Goal: Use online tool/utility: Utilize a website feature to perform a specific function

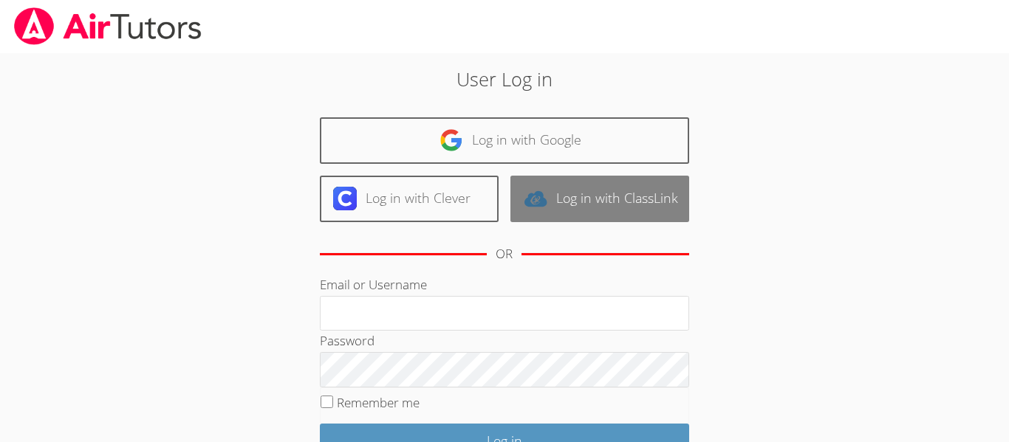
click at [591, 206] on link "Log in with ClassLink" at bounding box center [599, 199] width 179 height 47
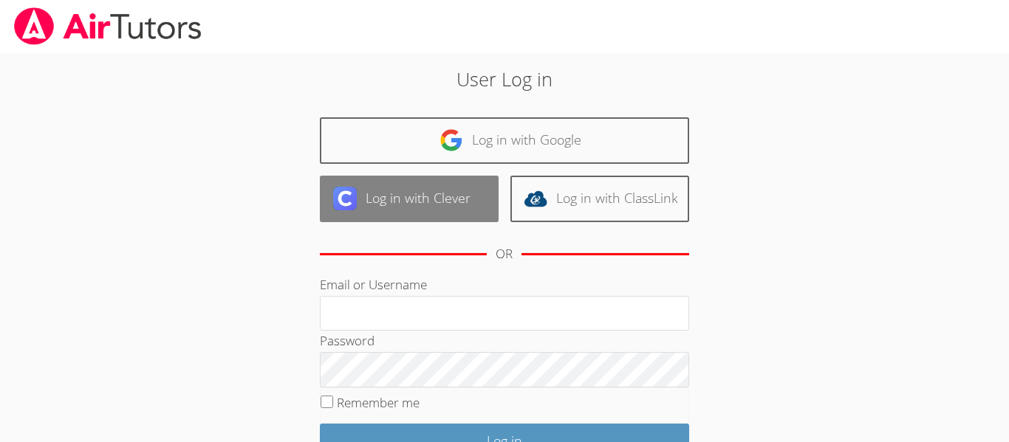
click at [360, 193] on link "Log in with Clever" at bounding box center [409, 199] width 179 height 47
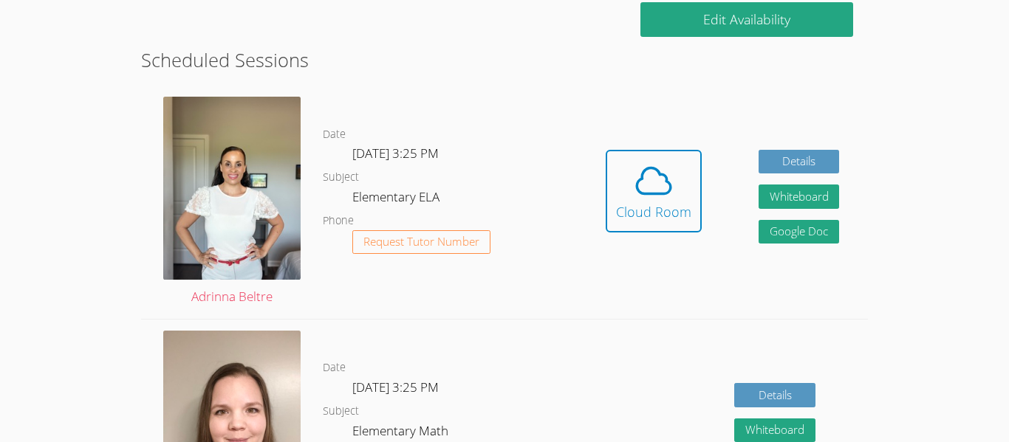
scroll to position [384, 0]
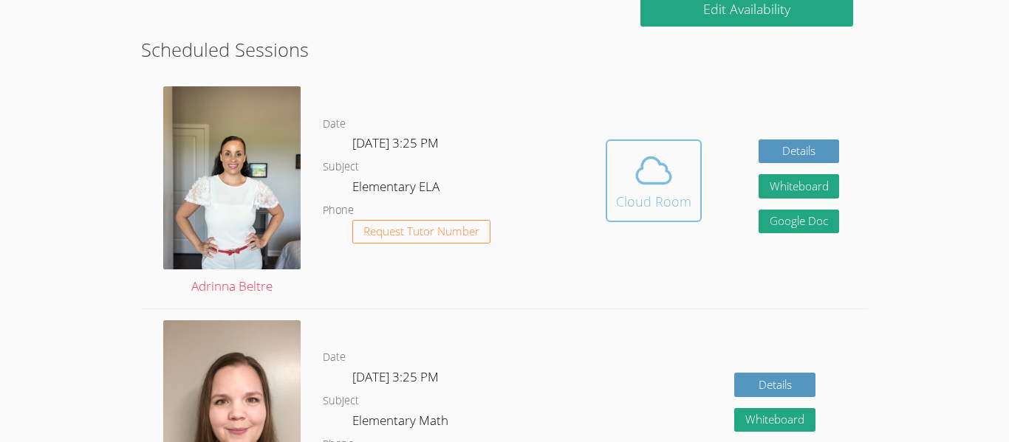
click at [653, 174] on icon at bounding box center [653, 170] width 41 height 41
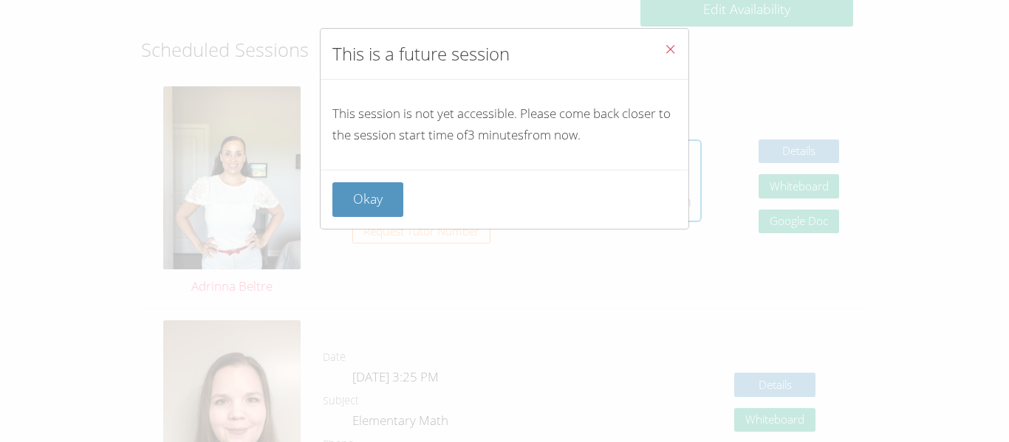
click at [671, 47] on icon "Close" at bounding box center [670, 49] width 13 height 13
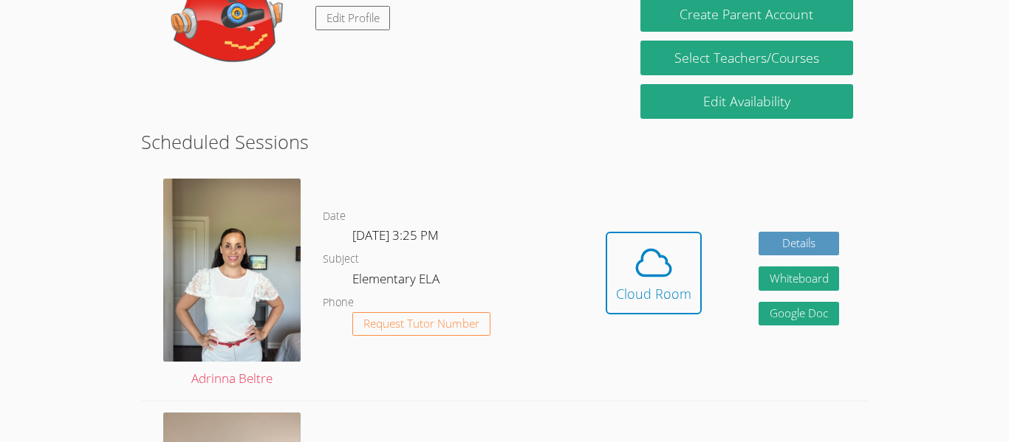
scroll to position [295, 0]
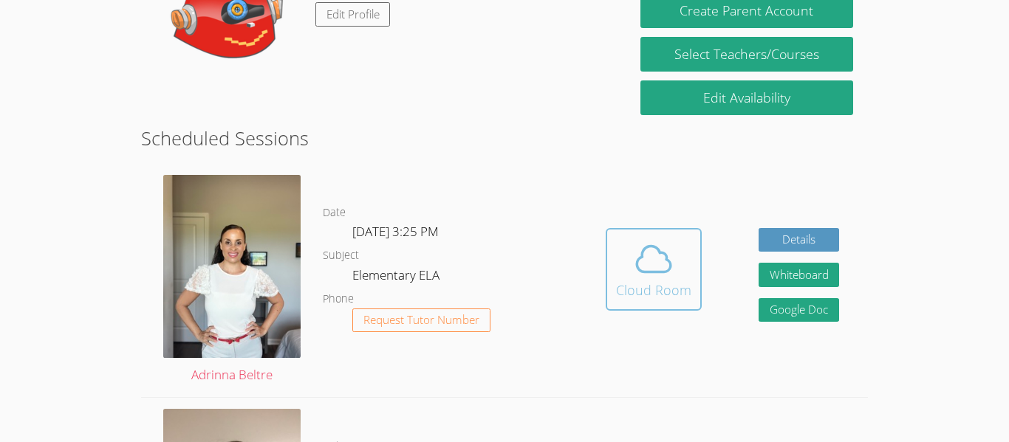
click at [620, 252] on span at bounding box center [653, 258] width 75 height 41
click at [677, 286] on div "Cloud Room" at bounding box center [653, 290] width 75 height 21
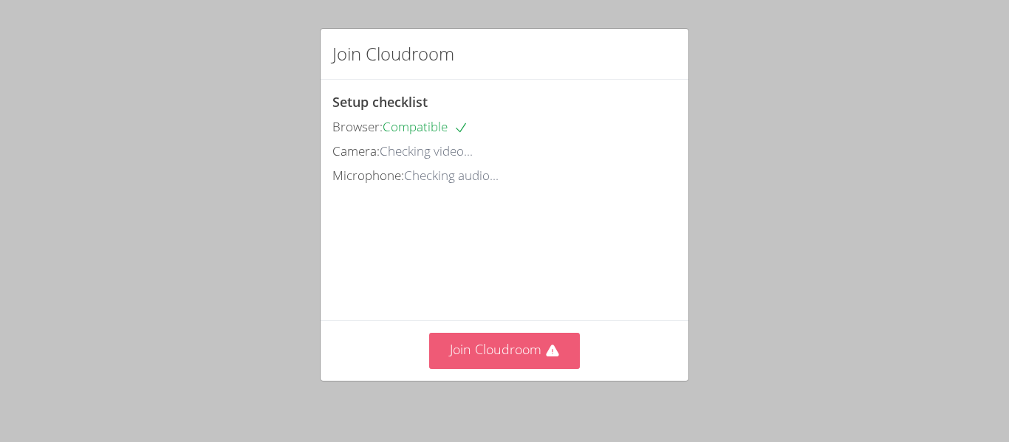
click at [526, 354] on button "Join Cloudroom" at bounding box center [504, 351] width 151 height 36
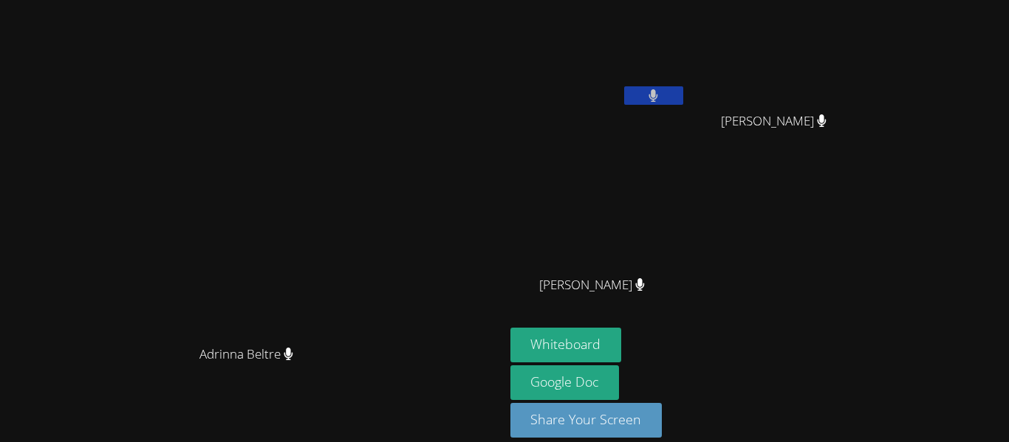
click at [658, 89] on icon at bounding box center [653, 95] width 10 height 13
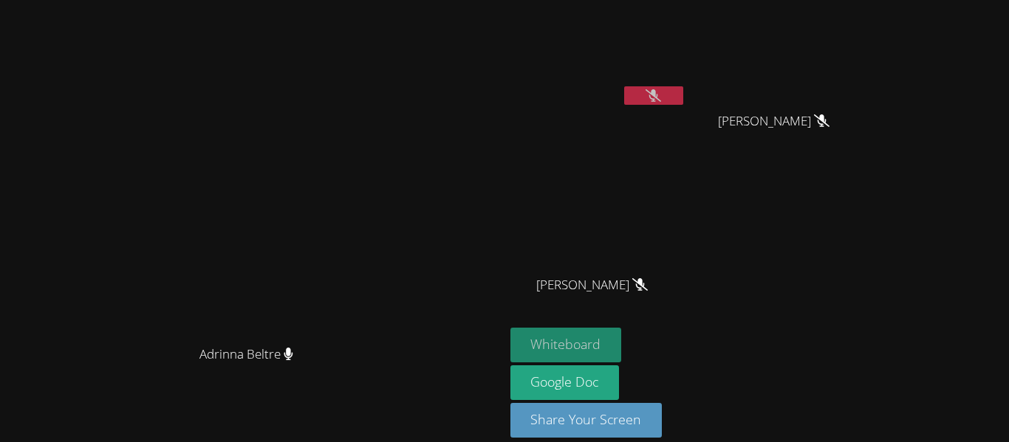
click at [622, 346] on button "Whiteboard" at bounding box center [565, 345] width 111 height 35
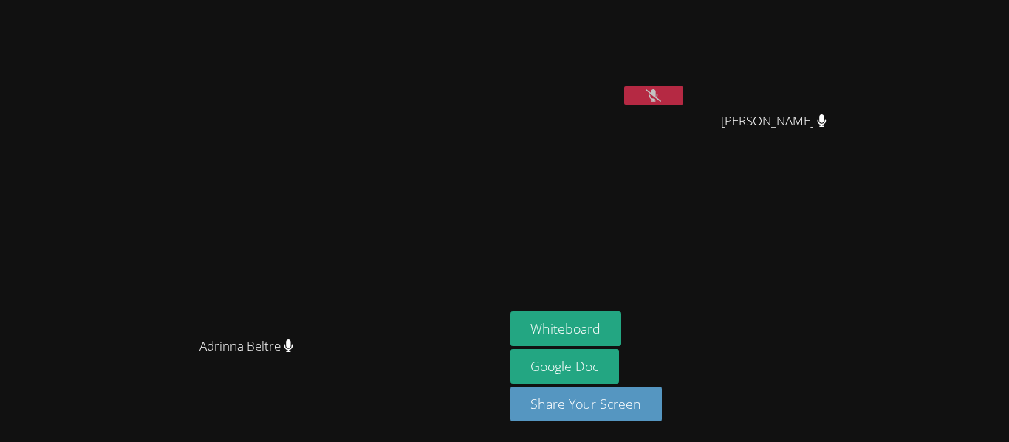
click at [661, 93] on icon at bounding box center [653, 95] width 16 height 13
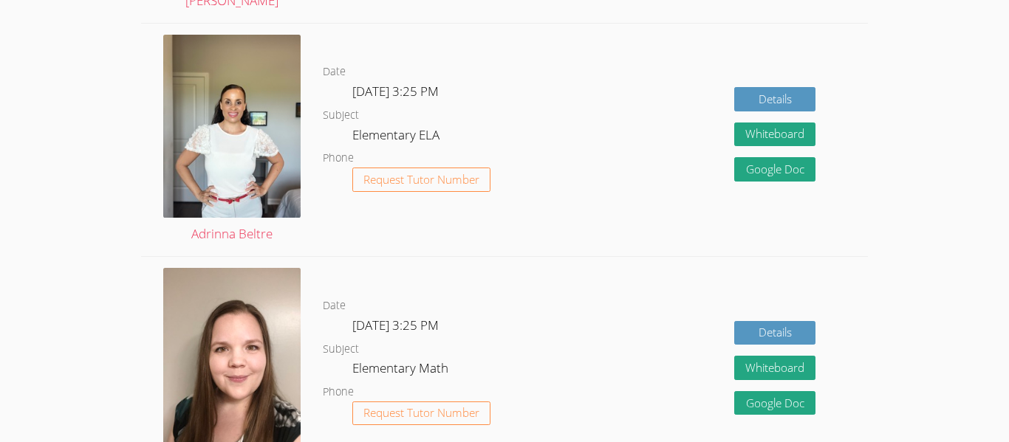
scroll to position [1211, 0]
